Goal: Task Accomplishment & Management: Use online tool/utility

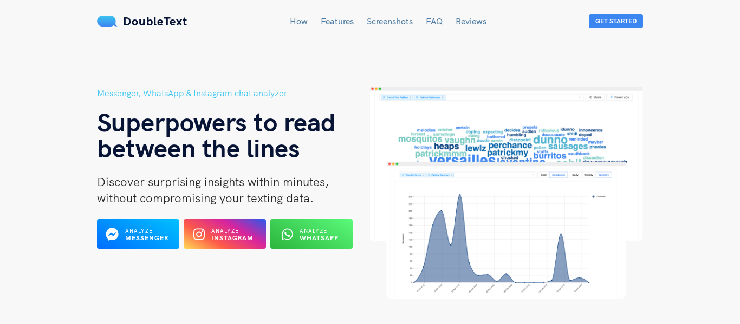
click at [388, 21] on link "Screenshots" at bounding box center [390, 21] width 46 height 11
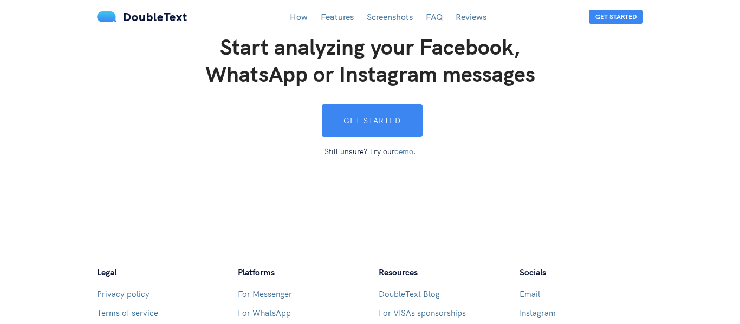
scroll to position [2975, 0]
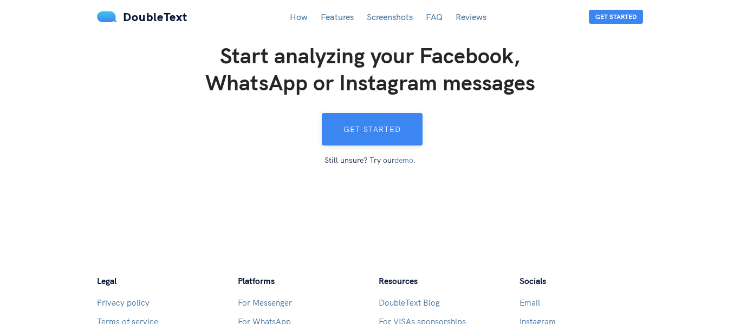
click at [370, 117] on button "Get started" at bounding box center [372, 129] width 101 height 32
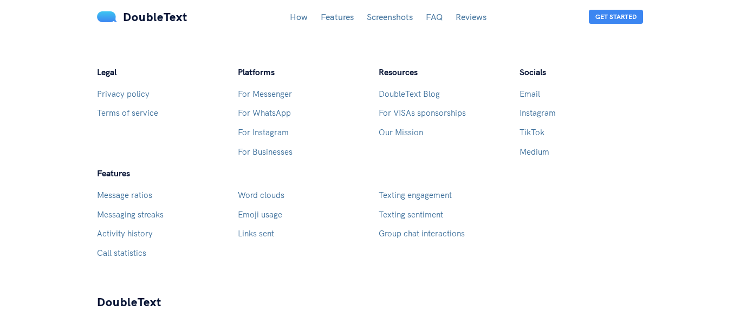
scroll to position [3201, 0]
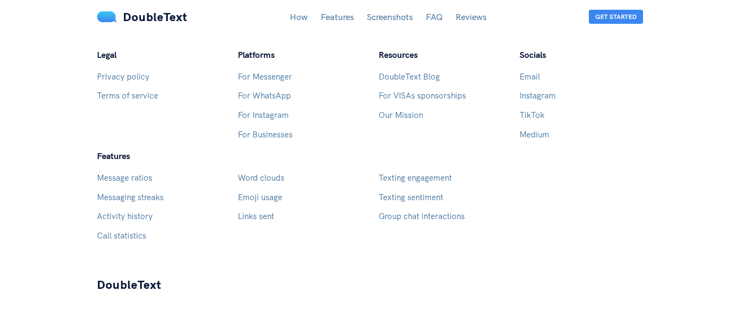
click at [528, 71] on link "Email" at bounding box center [529, 76] width 21 height 10
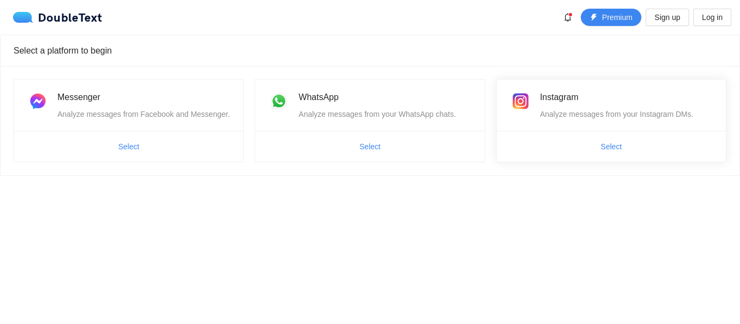
click at [595, 128] on div "Instagram Analyze messages from your Instagram DMs." at bounding box center [610, 105] width 229 height 51
